Goal: Information Seeking & Learning: Check status

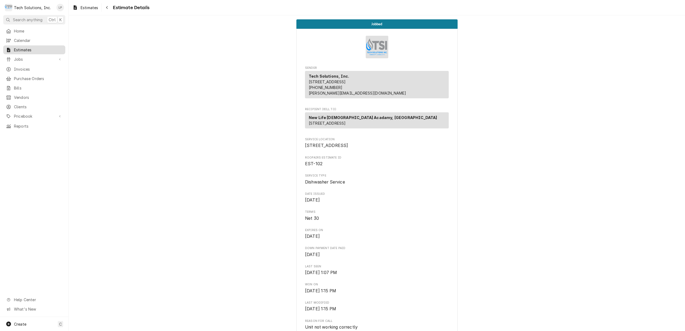
click at [23, 48] on span "Estimates" at bounding box center [38, 50] width 49 height 6
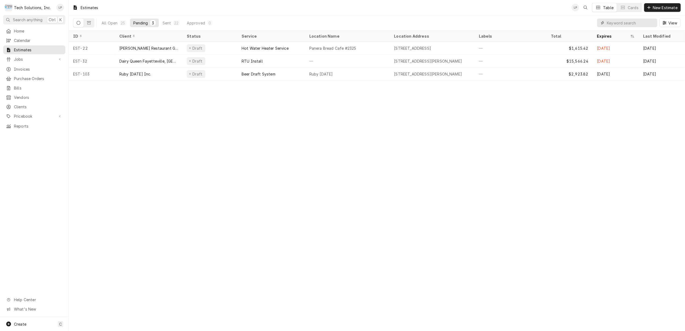
click at [627, 23] on input "Dynamic Content Wrapper" at bounding box center [631, 23] width 48 height 9
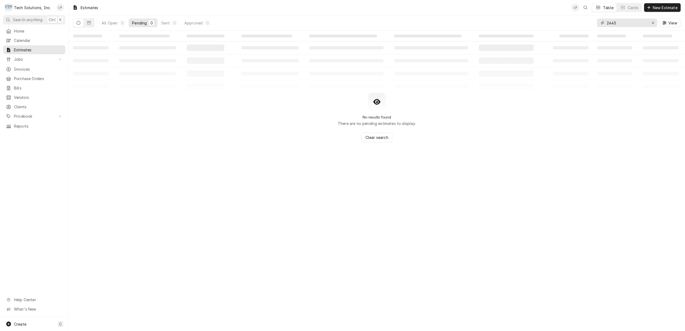
type input "2445"
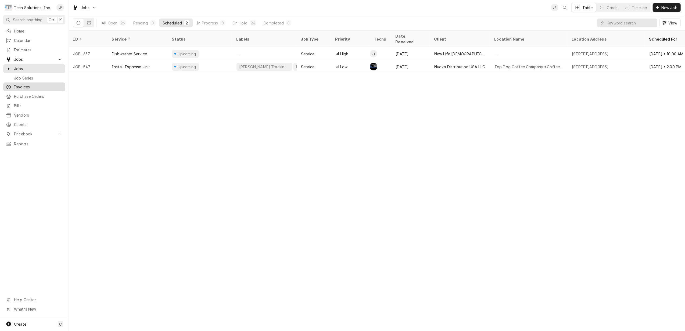
drag, startPoint x: 24, startPoint y: 86, endPoint x: 23, endPoint y: 83, distance: 3.0
click at [24, 86] on span "Invoices" at bounding box center [38, 87] width 49 height 6
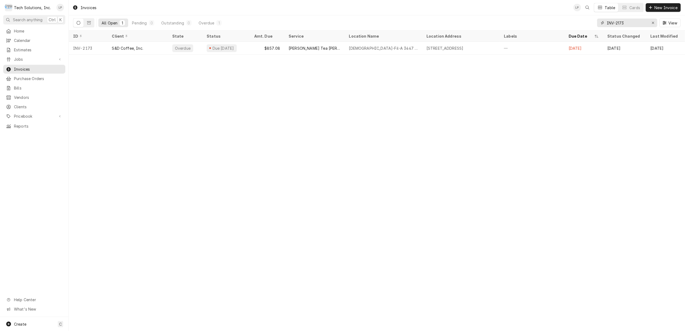
click at [628, 23] on input "INV-2173" at bounding box center [627, 23] width 40 height 9
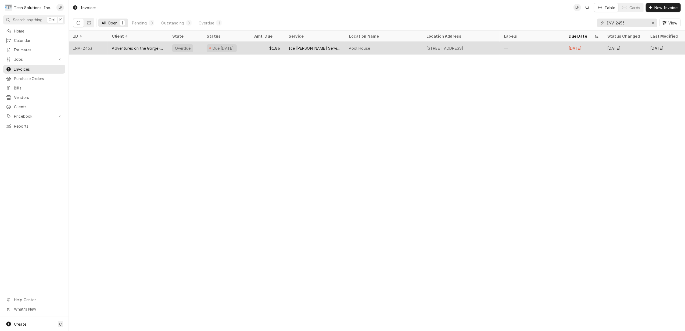
type input "INV-2453"
click at [260, 50] on div "$1.86" at bounding box center [267, 48] width 34 height 13
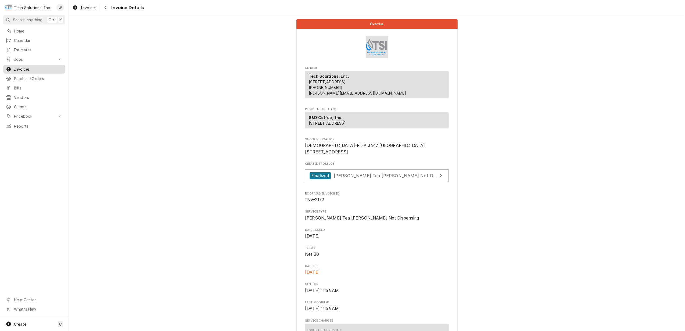
click at [19, 67] on span "Invoices" at bounding box center [38, 69] width 49 height 6
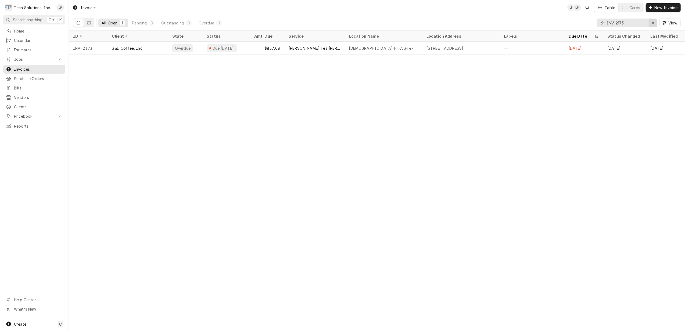
click at [651, 22] on div "Erase input" at bounding box center [653, 22] width 5 height 5
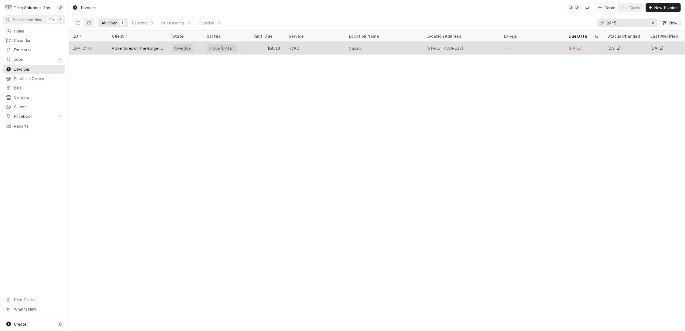
type input "2445"
click at [401, 47] on div "Cabins" at bounding box center [383, 48] width 77 height 13
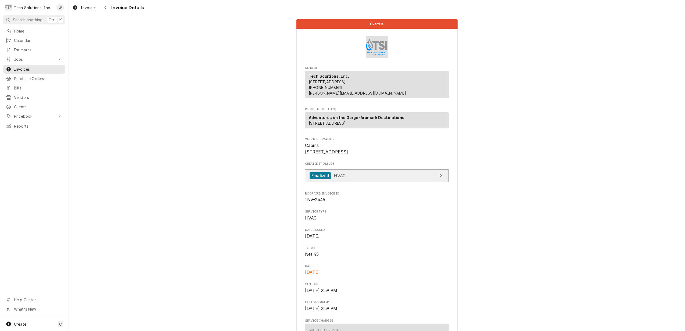
click at [372, 183] on link "Finalized HVAC" at bounding box center [377, 175] width 144 height 13
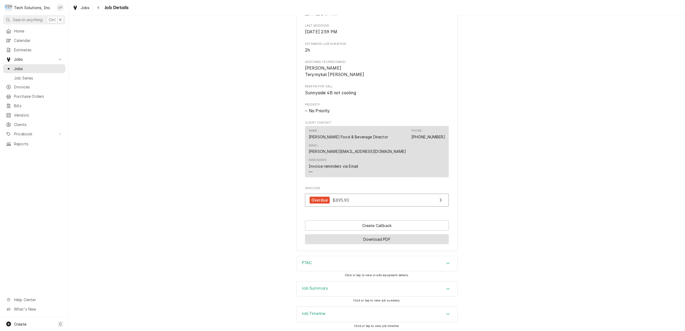
scroll to position [287, 0]
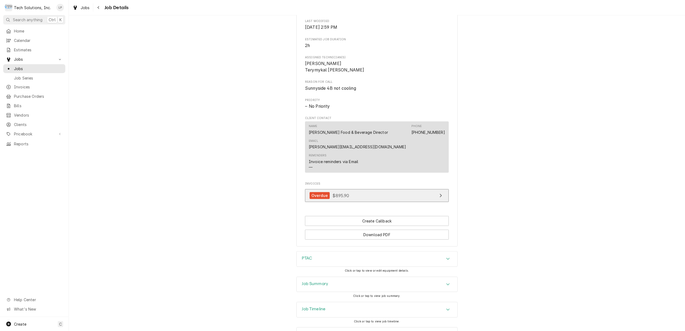
click at [382, 192] on link "Overdue $895.90" at bounding box center [377, 195] width 144 height 13
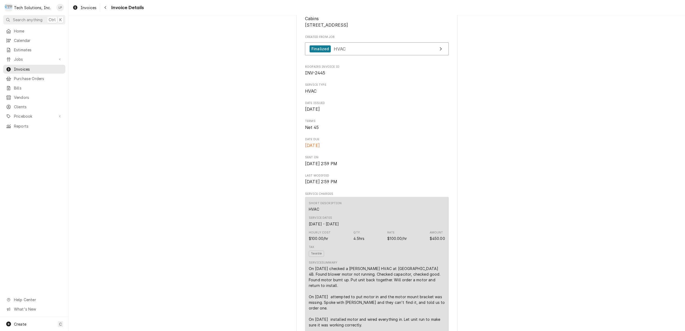
scroll to position [108, 0]
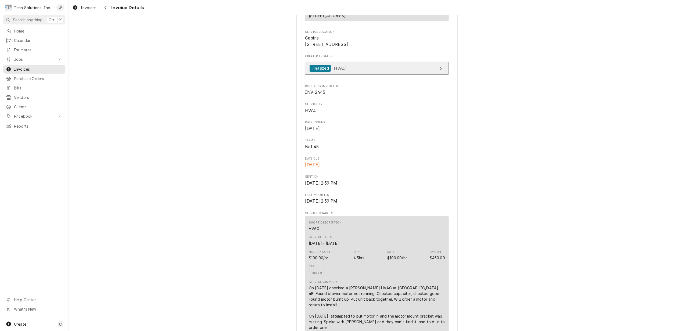
click at [409, 75] on link "Finalized HVAC" at bounding box center [377, 68] width 144 height 13
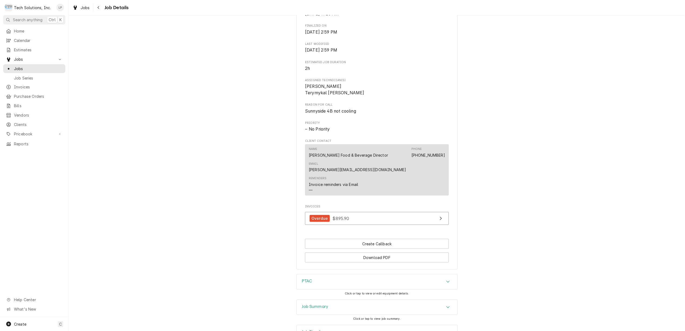
scroll to position [304, 0]
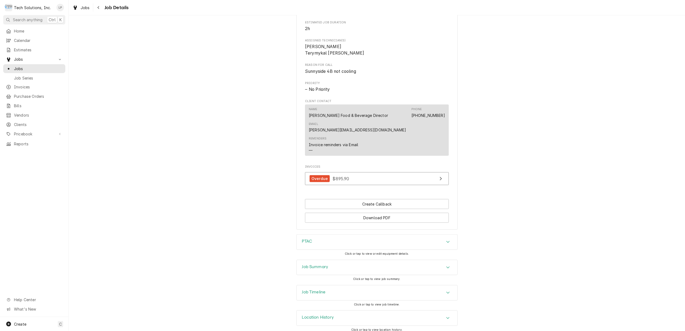
click at [440, 260] on div "Job Summary" at bounding box center [377, 267] width 161 height 15
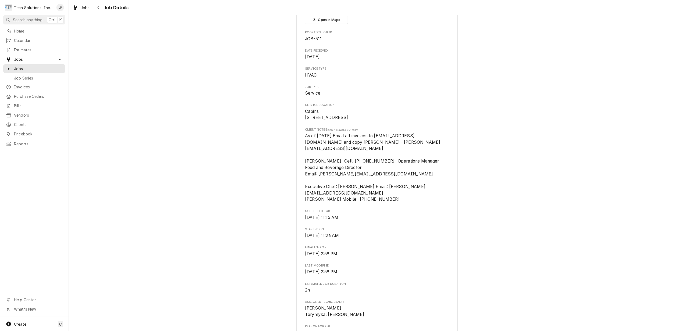
scroll to position [0, 0]
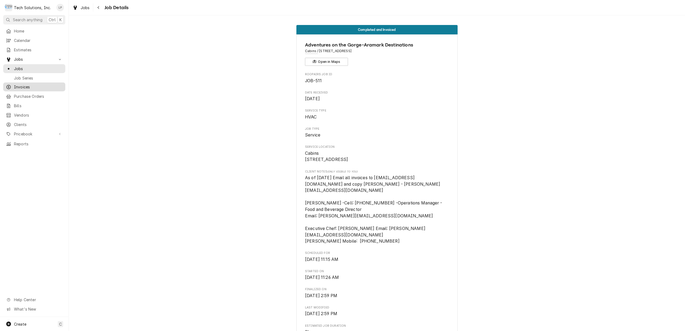
click at [22, 84] on span "Invoices" at bounding box center [38, 87] width 49 height 6
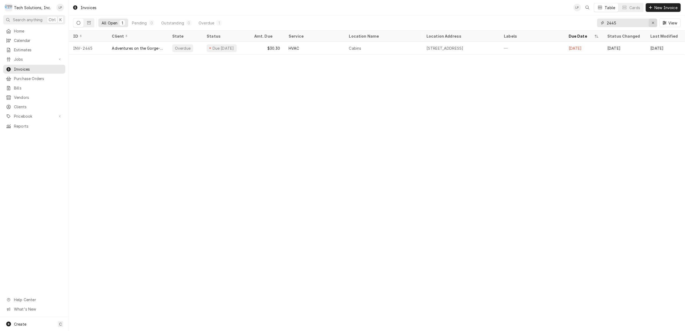
click at [652, 23] on icon "Erase input" at bounding box center [653, 23] width 3 height 4
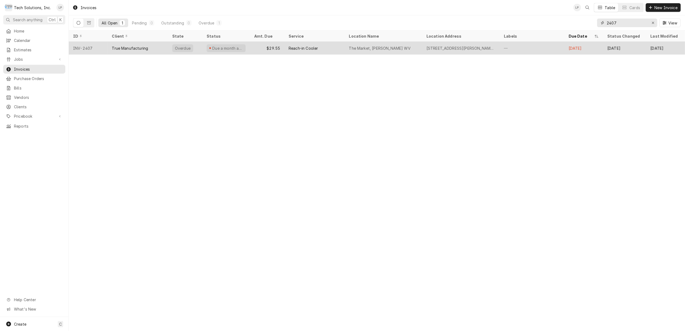
type input "2407"
click at [332, 48] on div "Reach-in Cooler" at bounding box center [314, 48] width 60 height 13
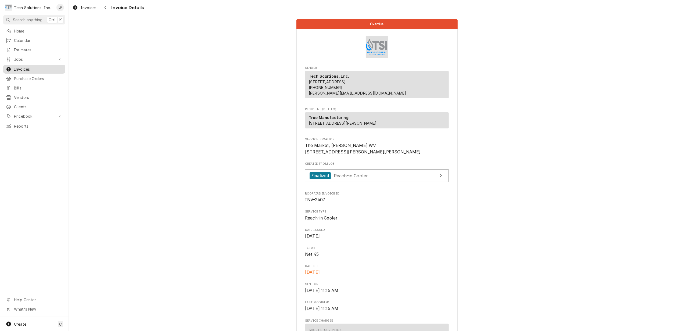
click at [17, 68] on span "Invoices" at bounding box center [38, 69] width 49 height 6
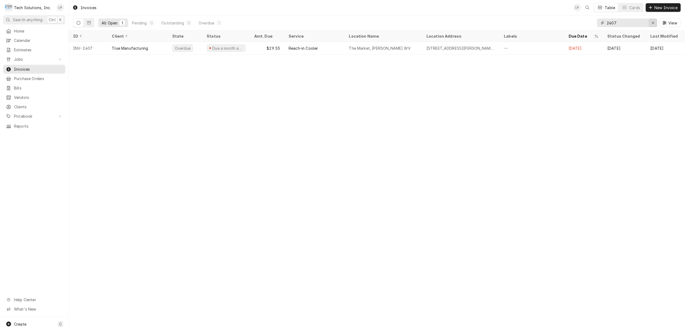
click at [653, 22] on icon "Erase input" at bounding box center [653, 23] width 3 height 4
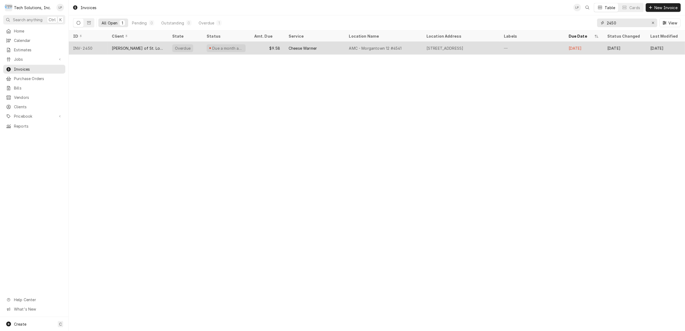
type input "2450"
click at [323, 51] on div "Cheese Warmer" at bounding box center [314, 48] width 60 height 13
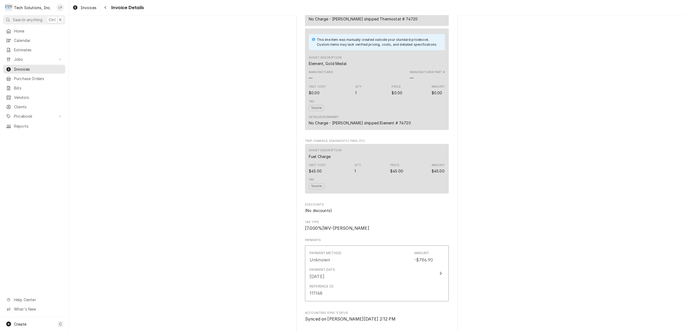
scroll to position [645, 0]
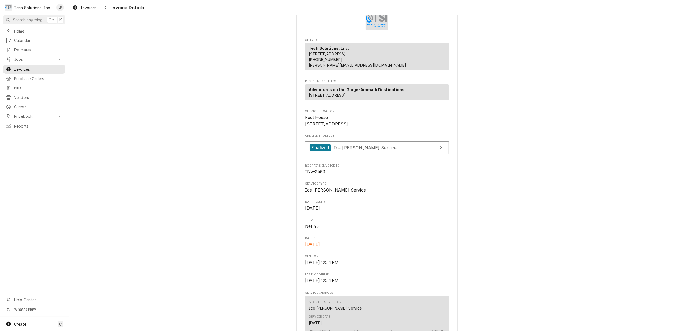
scroll to position [36, 0]
